Goal: Task Accomplishment & Management: Manage account settings

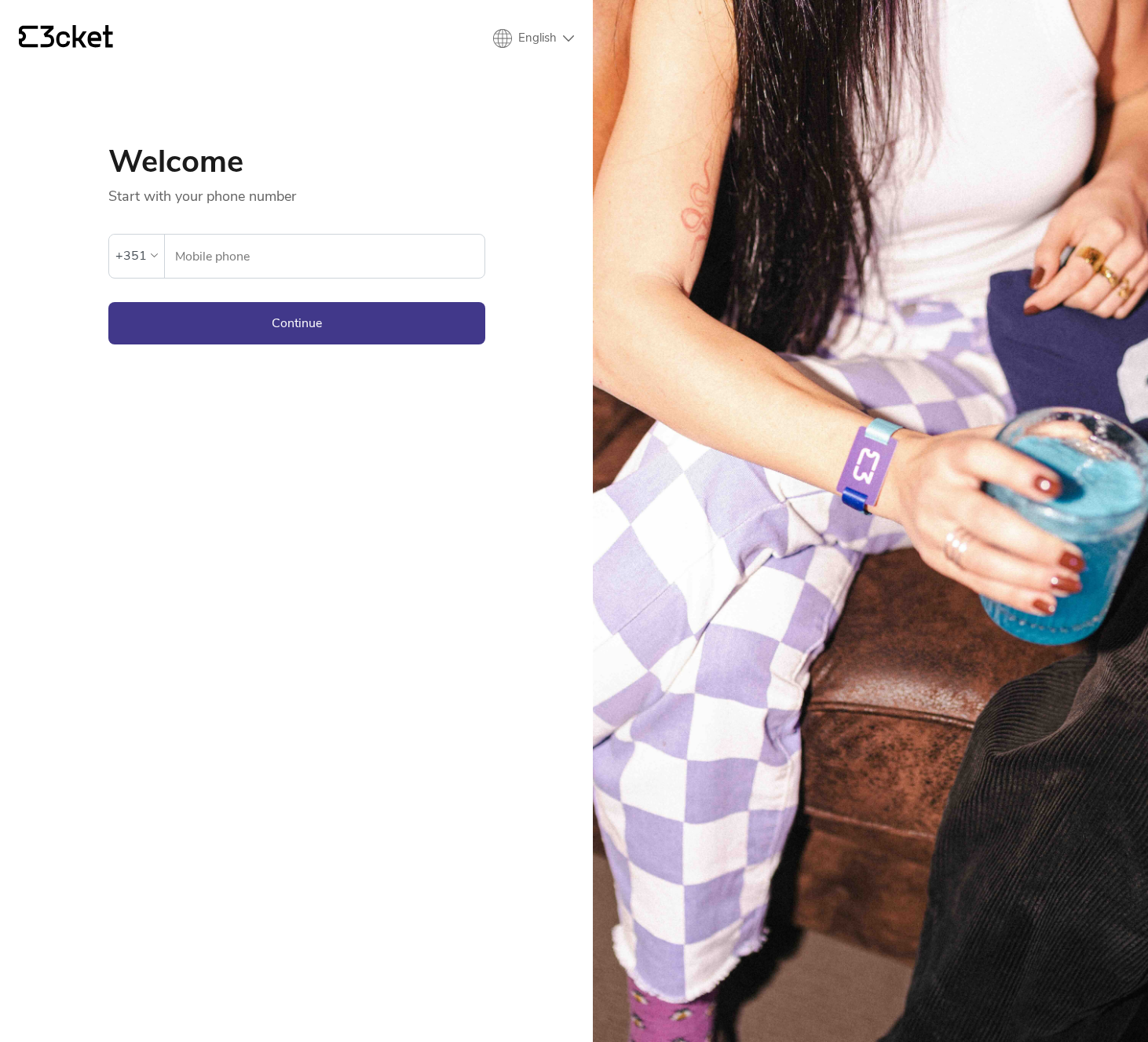
click at [309, 279] on form "An error has occurred. If the error persists please contact support. +351 Mobil…" at bounding box center [296, 276] width 377 height 139
click at [334, 250] on input "Mobile phone" at bounding box center [329, 257] width 310 height 43
type input "965793857"
click at [315, 310] on button "Continue" at bounding box center [296, 323] width 377 height 42
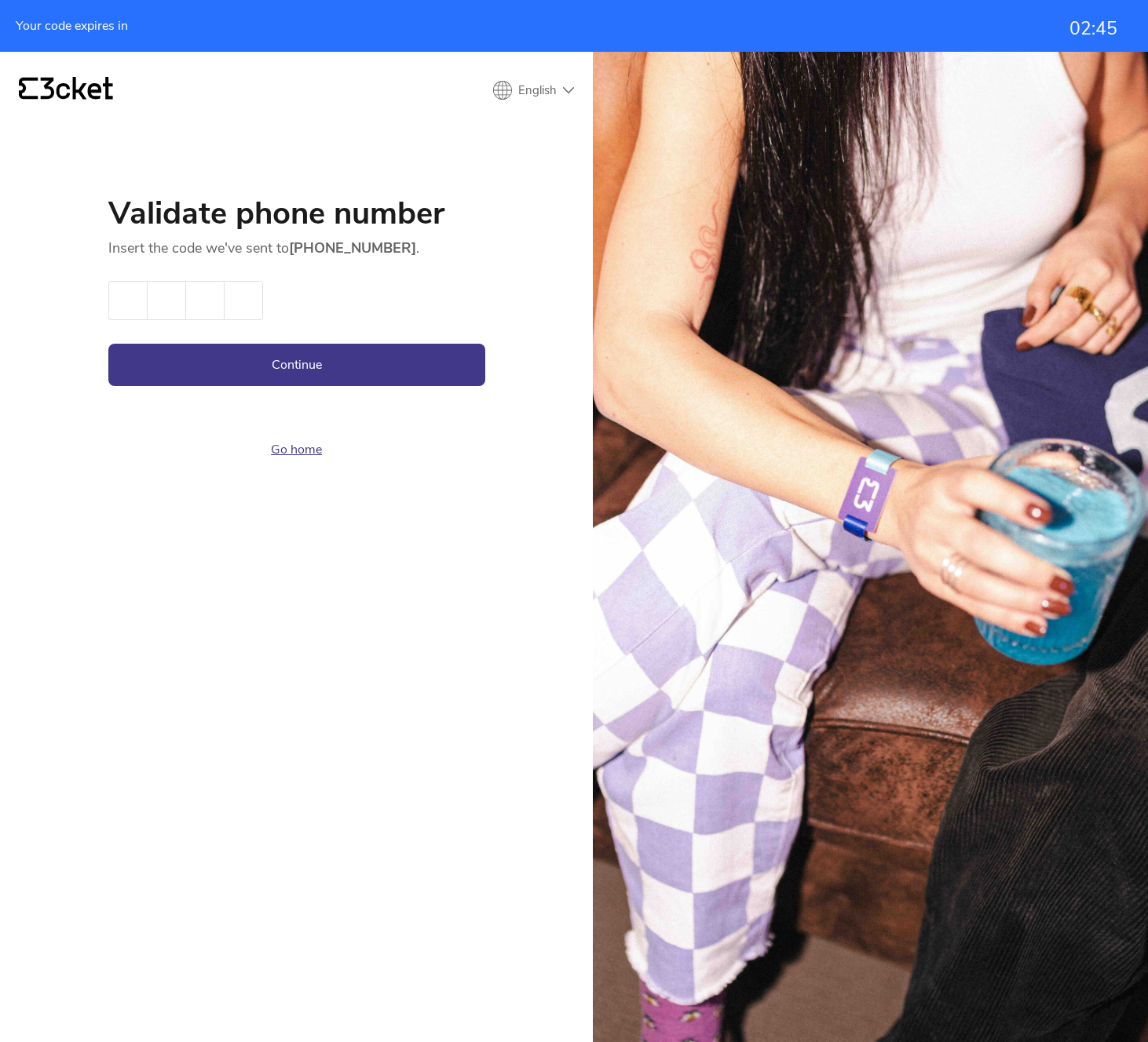
paste input "3"
type input "5"
type input "7"
type input "2"
type input "3"
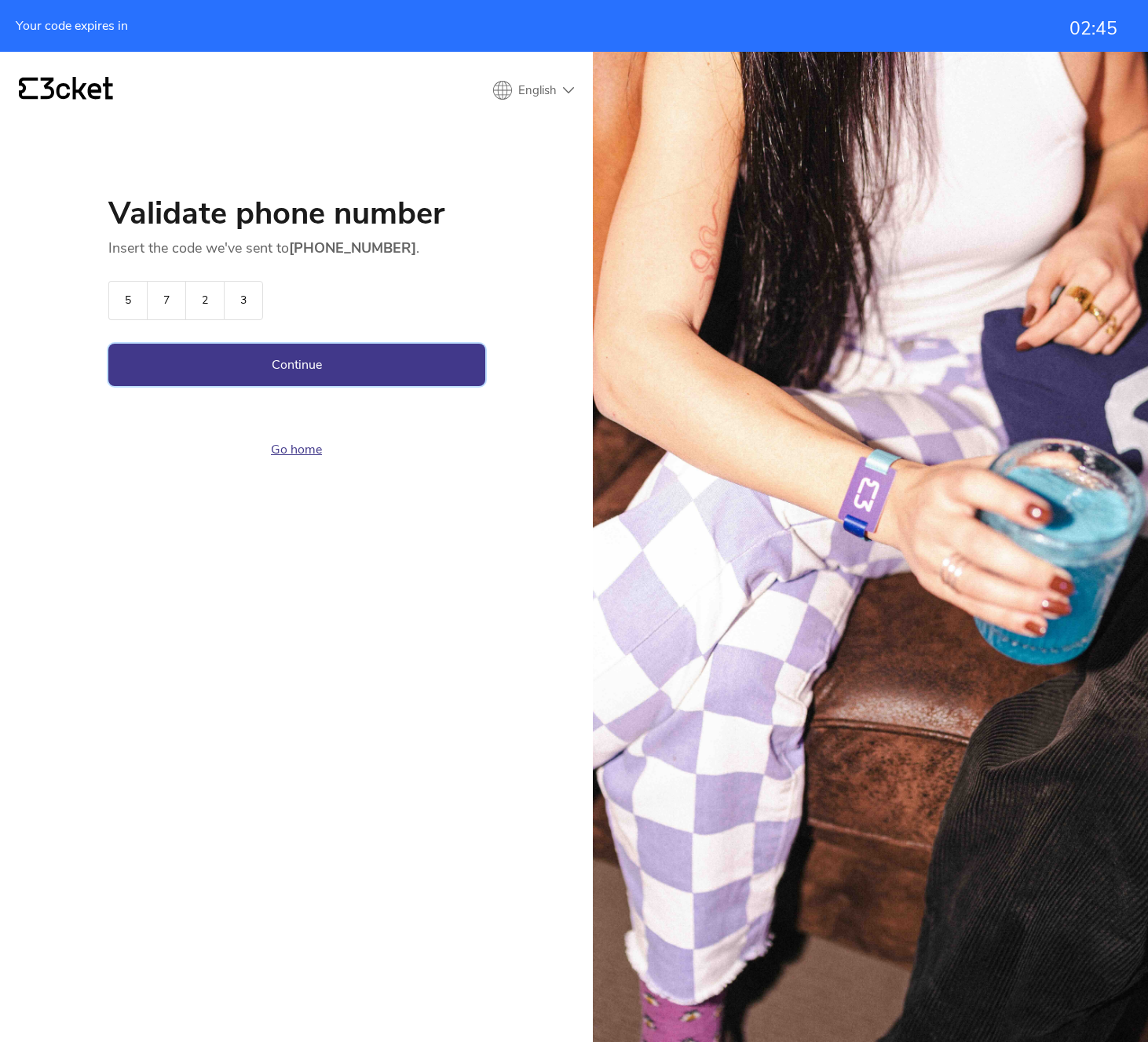
click at [287, 367] on button "Continue" at bounding box center [296, 364] width 377 height 42
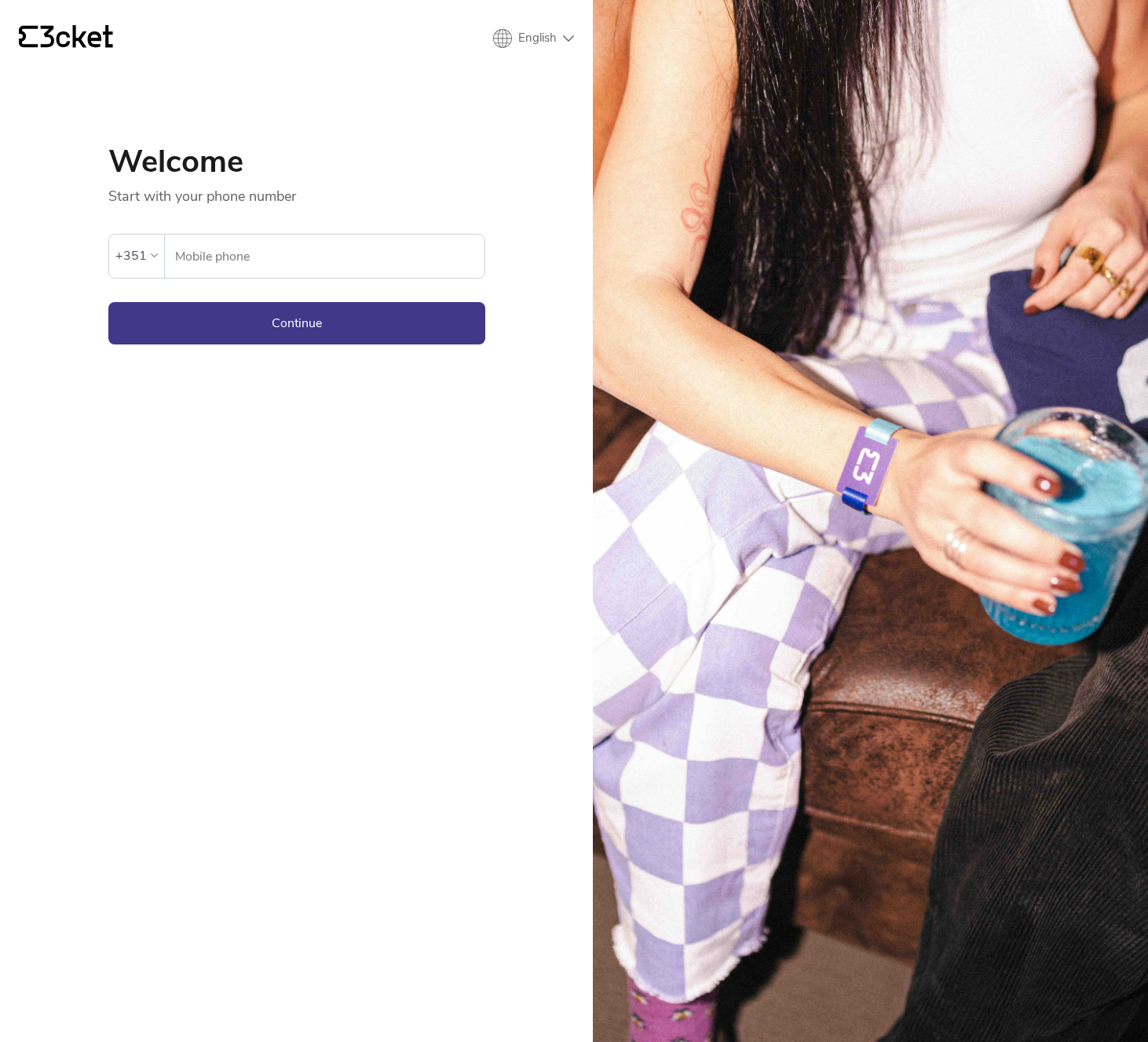
click at [456, 435] on div "{' '} English English Português Español Welcome Start with your phone number An…" at bounding box center [296, 521] width 593 height 1042
